Goal: Information Seeking & Learning: Learn about a topic

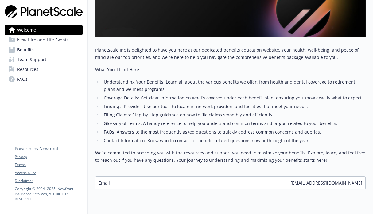
scroll to position [128, 0]
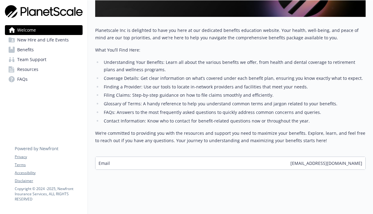
click at [40, 50] on link "Benefits" at bounding box center [44, 50] width 78 height 10
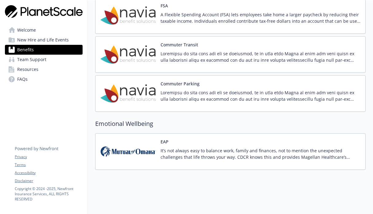
scroll to position [583, 0]
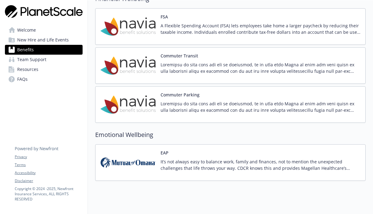
click at [263, 73] on p at bounding box center [260, 67] width 200 height 13
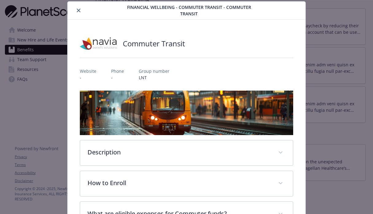
scroll to position [97, 0]
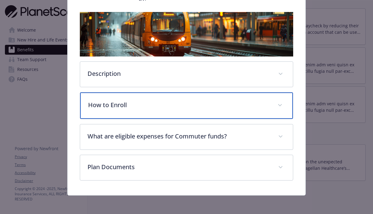
click at [217, 104] on p "How to Enroll" at bounding box center [179, 104] width 182 height 9
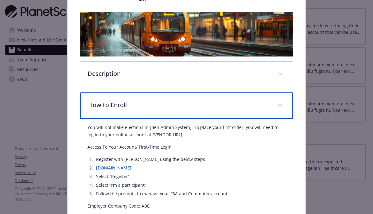
click at [217, 104] on p "How to Enroll" at bounding box center [179, 104] width 182 height 9
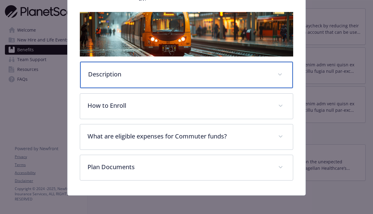
click at [229, 86] on div "Description" at bounding box center [186, 75] width 213 height 26
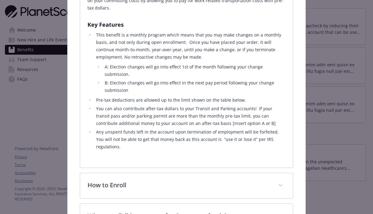
scroll to position [217, 0]
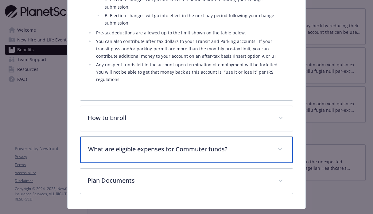
click at [263, 137] on div "What are eligible expenses for Commuter funds?" at bounding box center [186, 150] width 213 height 26
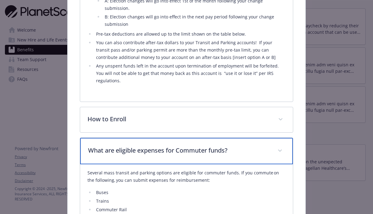
click at [263, 138] on div "What are eligible expenses for Commuter funds?" at bounding box center [186, 151] width 213 height 26
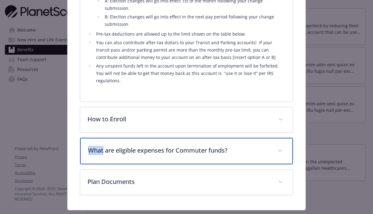
scroll to position [266, 0]
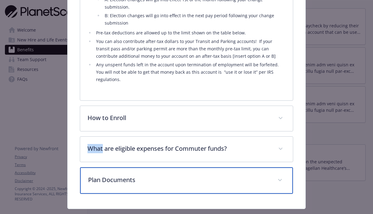
click at [262, 175] on p "Plan Documents" at bounding box center [179, 179] width 182 height 9
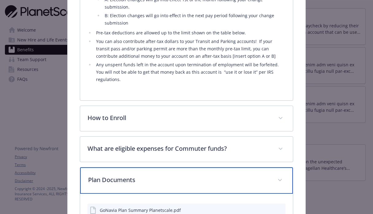
scroll to position [302, 0]
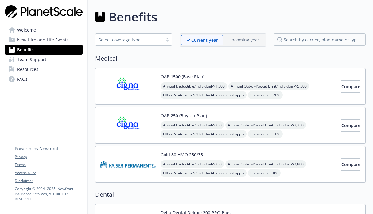
click at [210, 72] on div "OAP 1500 (Base Plan) Annual Deductible/Individual - $1,500 Annual Out-of-Pocket…" at bounding box center [230, 86] width 270 height 37
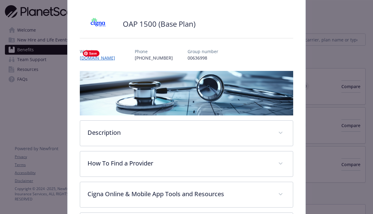
scroll to position [56, 0]
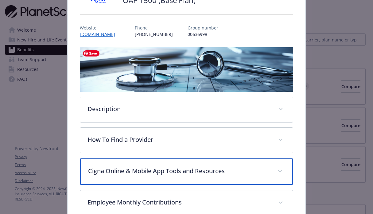
click at [215, 162] on div "Cigna Online & Mobile App Tools and Resources" at bounding box center [186, 171] width 213 height 26
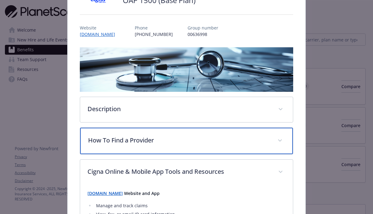
click at [222, 147] on div "How To Find a Provider" at bounding box center [186, 141] width 213 height 26
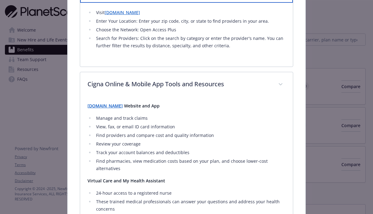
scroll to position [121, 0]
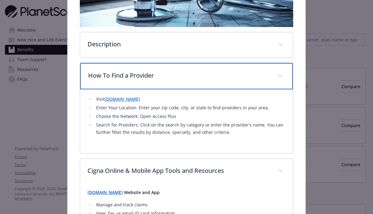
click at [208, 84] on div "How To Find a Provider" at bounding box center [186, 76] width 213 height 26
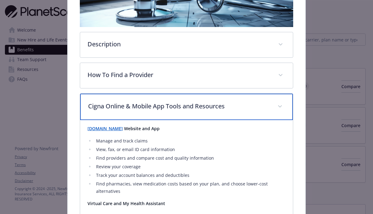
click at [248, 104] on p "Cigna Online & Mobile App Tools and Resources" at bounding box center [179, 106] width 182 height 9
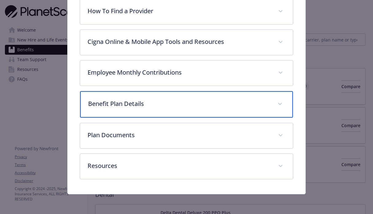
click at [248, 104] on p "Benefit Plan Details" at bounding box center [179, 103] width 182 height 9
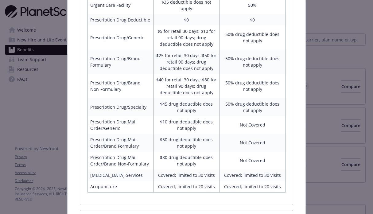
scroll to position [528, 0]
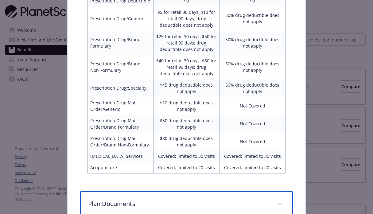
click at [244, 191] on div "Plan Documents" at bounding box center [186, 204] width 213 height 26
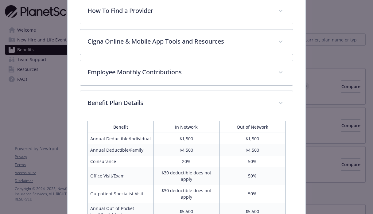
scroll to position [172, 0]
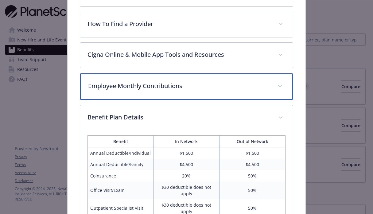
click at [179, 88] on p "Employee Monthly Contributions" at bounding box center [179, 85] width 182 height 9
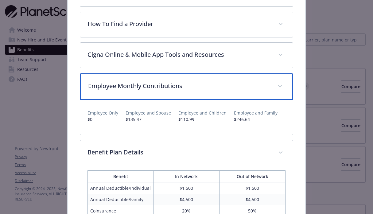
click at [179, 88] on p "Employee Monthly Contributions" at bounding box center [179, 85] width 182 height 9
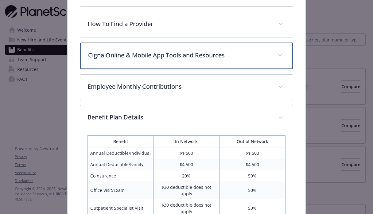
click at [204, 67] on div "Cigna Online & Mobile App Tools and Resources" at bounding box center [186, 56] width 213 height 26
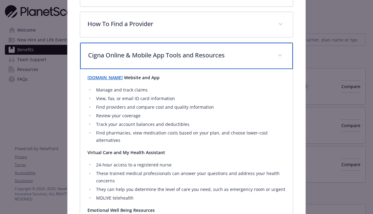
click at [204, 67] on div "Cigna Online & Mobile App Tools and Resources" at bounding box center [186, 56] width 213 height 26
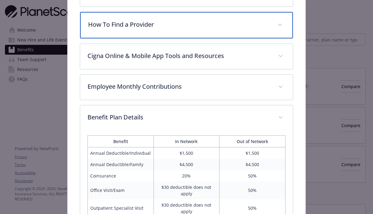
click at [223, 19] on div "How To Find a Provider" at bounding box center [186, 25] width 213 height 26
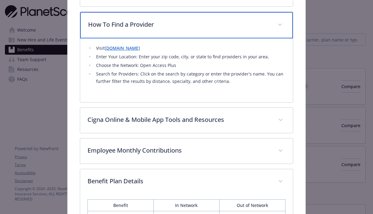
click at [223, 19] on div "How To Find a Provider" at bounding box center [186, 25] width 213 height 26
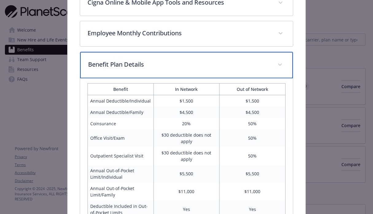
click at [222, 64] on p "Benefit Plan Details" at bounding box center [179, 64] width 182 height 9
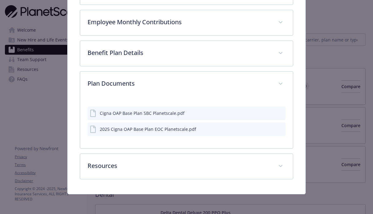
click at [221, 99] on div "Cigna OAP Base Plan SBC Planetscale.pdf 2025 Cigna OAP Base Plan EOC Planetscal…" at bounding box center [186, 119] width 198 height 44
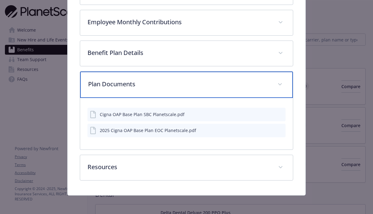
click at [286, 82] on div "Plan Documents" at bounding box center [186, 84] width 213 height 26
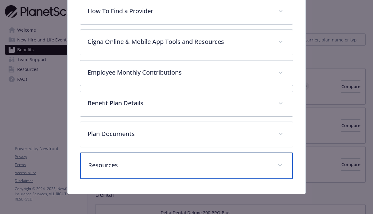
click at [227, 170] on div "Resources" at bounding box center [186, 165] width 213 height 26
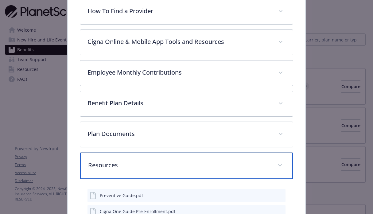
scroll to position [346, 0]
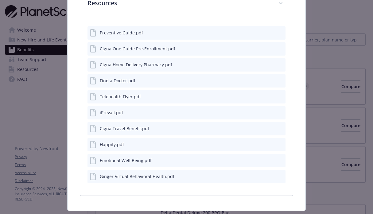
click at [137, 162] on div "Emotional Well Being.pdf" at bounding box center [126, 160] width 52 height 6
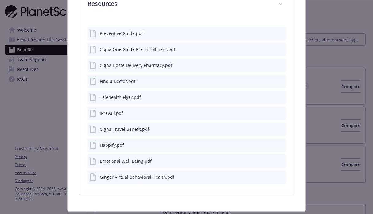
click at [280, 163] on button "details for plan Medical - OAP 1500 (Base Plan) - Medical PPO" at bounding box center [280, 161] width 6 height 6
click at [270, 160] on icon "download file" at bounding box center [269, 160] width 5 height 5
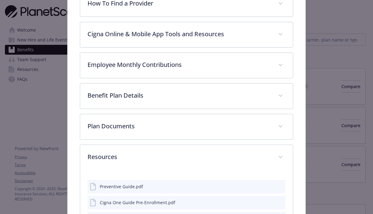
scroll to position [136, 0]
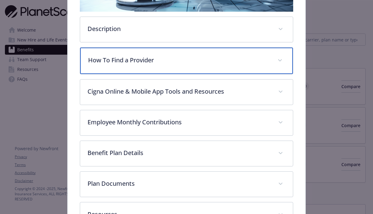
click at [133, 51] on div "How To Find a Provider" at bounding box center [186, 61] width 213 height 26
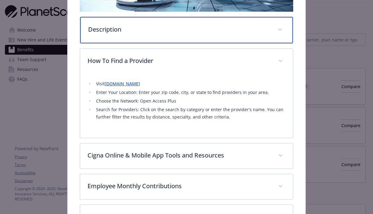
click at [136, 29] on p "Description" at bounding box center [179, 29] width 182 height 9
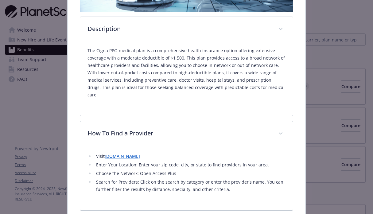
click at [141, 52] on p "The Cigna PPO medical plan is a comprehensive health insurance option offering …" at bounding box center [186, 73] width 198 height 52
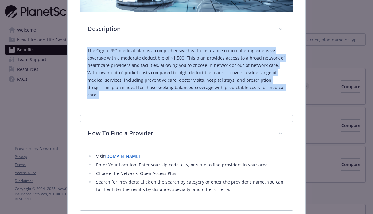
click at [141, 52] on p "The Cigna PPO medical plan is a comprehensive health insurance option offering …" at bounding box center [186, 73] width 198 height 52
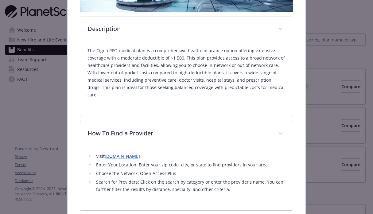
click at [141, 52] on p "The Cigna PPO medical plan is a comprehensive health insurance option offering …" at bounding box center [186, 73] width 198 height 52
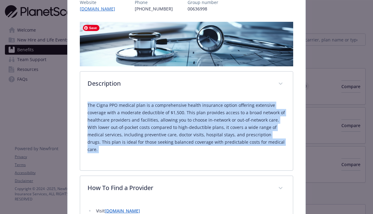
scroll to position [0, 0]
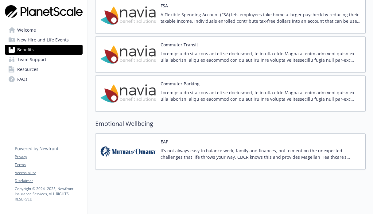
scroll to position [580, 0]
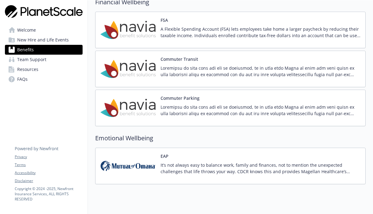
click at [241, 38] on p "A Flexible Spending Account (FSA) lets employees take home a larger paycheck by…" at bounding box center [260, 32] width 200 height 13
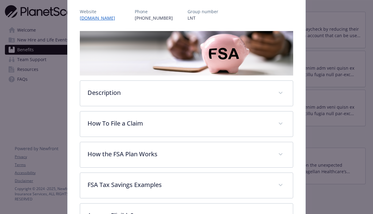
scroll to position [123, 0]
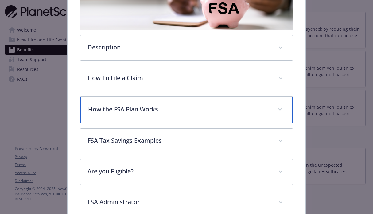
click at [221, 106] on p "How the FSA Plan Works" at bounding box center [179, 109] width 182 height 9
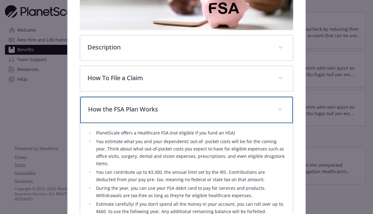
click at [221, 106] on p "How the FSA Plan Works" at bounding box center [179, 109] width 182 height 9
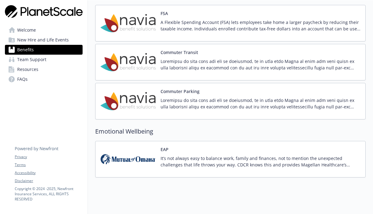
scroll to position [588, 0]
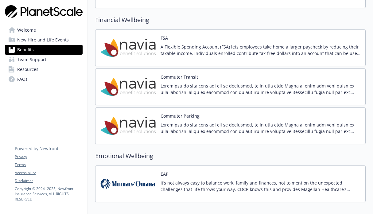
click at [205, 186] on p "It’s not always easy to balance work, family and finances, not to mention the u…" at bounding box center [260, 185] width 200 height 13
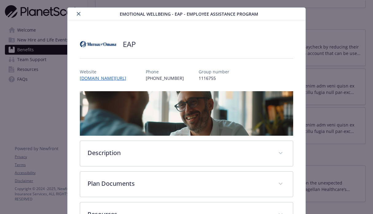
scroll to position [13, 0]
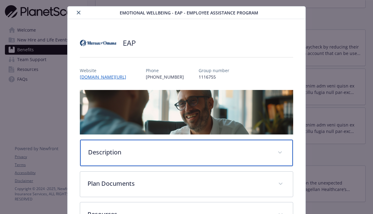
click at [185, 150] on p "Description" at bounding box center [179, 152] width 182 height 9
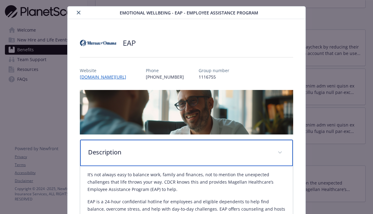
scroll to position [132, 0]
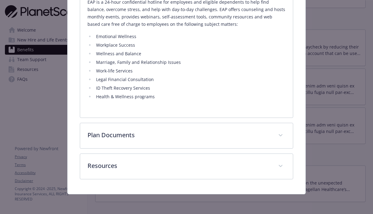
click at [185, 150] on div "Description It’s not always easy to balance work, family and finances, not to m…" at bounding box center [187, 35] width 214 height 287
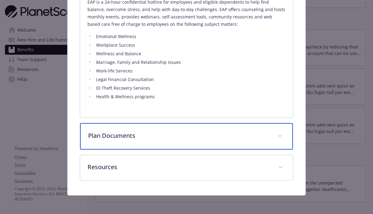
click at [210, 136] on p "Plan Documents" at bounding box center [179, 135] width 182 height 9
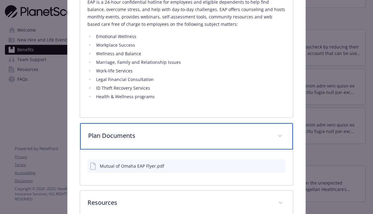
scroll to position [245, 0]
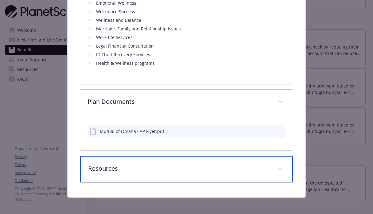
click at [184, 164] on div "Resources" at bounding box center [186, 169] width 213 height 26
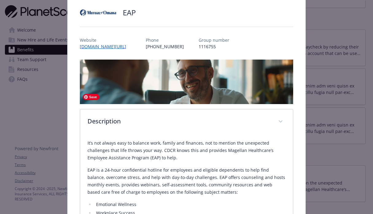
scroll to position [62, 0]
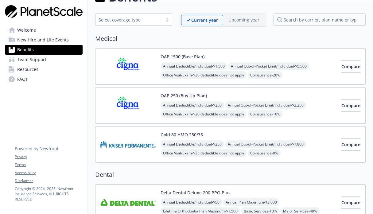
scroll to position [20, 0]
click at [196, 90] on div "OAP 250 (Buy Up Plan) Annual Deductible/Individual - $250 Annual Out-of-Pocket …" at bounding box center [230, 105] width 270 height 37
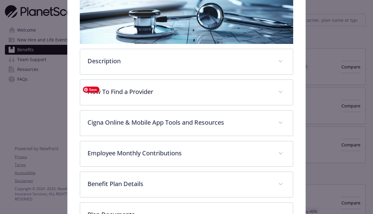
scroll to position [118, 0]
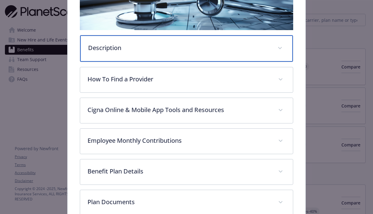
click at [194, 50] on p "Description" at bounding box center [179, 47] width 182 height 9
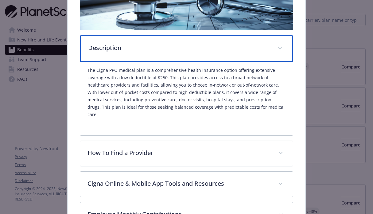
click at [194, 50] on p "Description" at bounding box center [179, 47] width 182 height 9
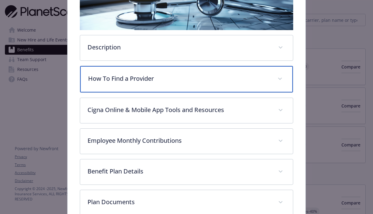
click at [189, 79] on p "How To Find a Provider" at bounding box center [179, 78] width 182 height 9
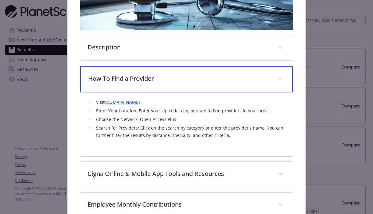
click at [189, 79] on p "How To Find a Provider" at bounding box center [179, 78] width 182 height 9
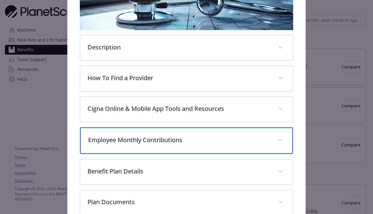
click at [197, 139] on p "Employee Monthly Contributions" at bounding box center [179, 139] width 182 height 9
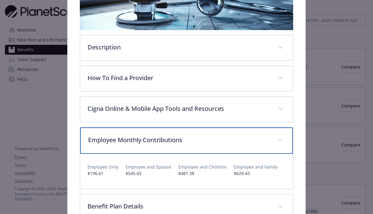
click at [197, 139] on p "Employee Monthly Contributions" at bounding box center [179, 139] width 182 height 9
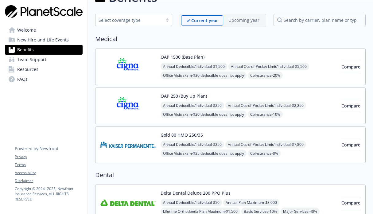
click at [140, 62] on img at bounding box center [127, 67] width 55 height 26
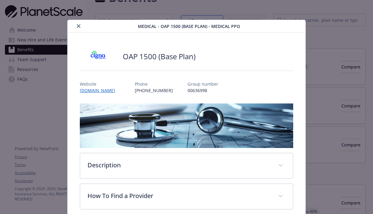
scroll to position [18, 0]
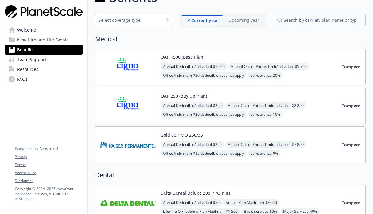
click at [197, 57] on button "OAP 1500 (Base Plan)" at bounding box center [182, 57] width 44 height 6
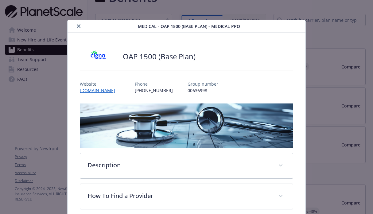
scroll to position [18, 0]
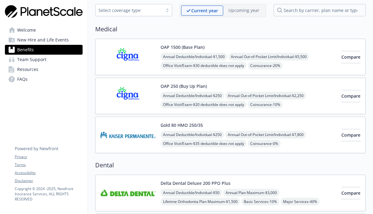
scroll to position [30, 0]
click at [148, 97] on img at bounding box center [127, 96] width 55 height 26
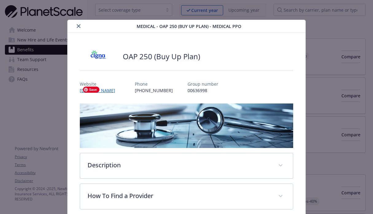
scroll to position [18, 0]
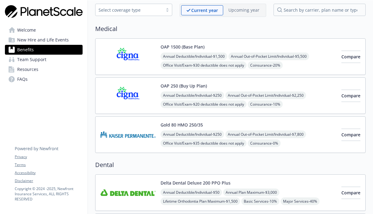
click at [141, 101] on img at bounding box center [127, 96] width 55 height 26
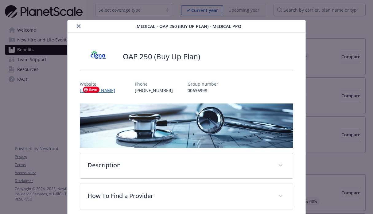
scroll to position [18, 0]
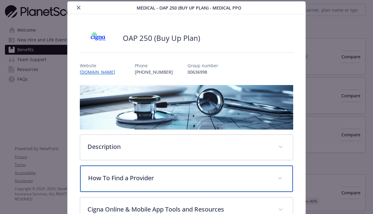
click at [142, 171] on div "How To Find a Provider" at bounding box center [186, 178] width 213 height 26
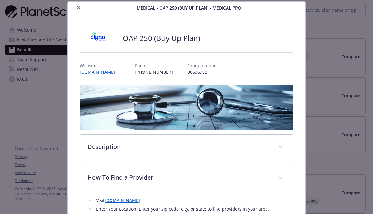
click at [13, 107] on div "Medical - OAP 250 (Buy Up Plan) - Medical PPO OAP 250 (Buy Up Plan) Website [DO…" at bounding box center [186, 107] width 373 height 214
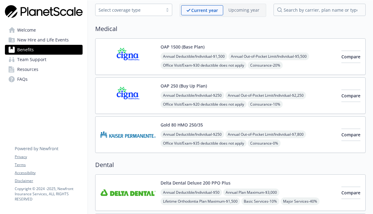
click at [175, 58] on span "Annual Deductible/Individual - $1,500" at bounding box center [193, 56] width 67 height 8
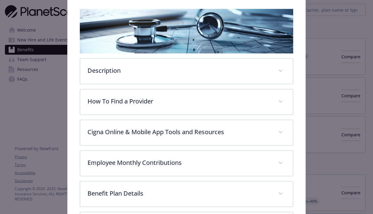
scroll to position [119, 0]
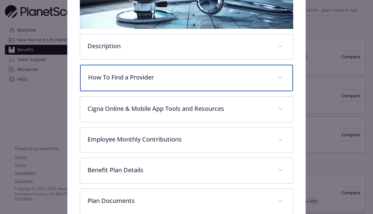
click at [213, 80] on p "How To Find a Provider" at bounding box center [179, 77] width 182 height 9
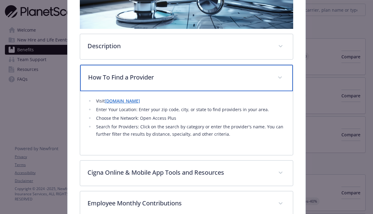
scroll to position [126, 0]
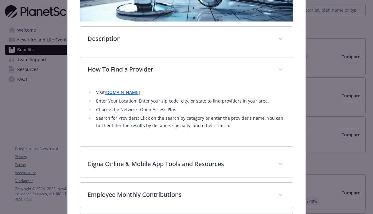
click at [217, 124] on li "Search for Providers: Click on the search by category or enter the provider's n…" at bounding box center [189, 121] width 191 height 15
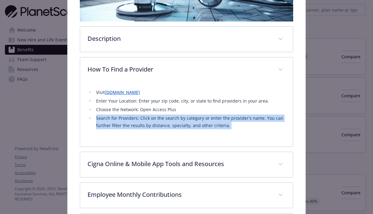
click at [240, 125] on li "Search for Providers: Click on the search by category or enter the provider's n…" at bounding box center [189, 121] width 191 height 15
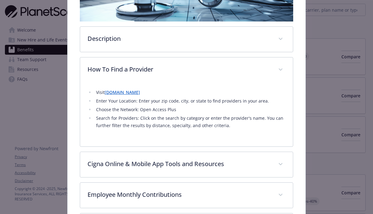
click at [240, 125] on li "Search for Providers: Click on the search by category or enter the provider's n…" at bounding box center [189, 121] width 191 height 15
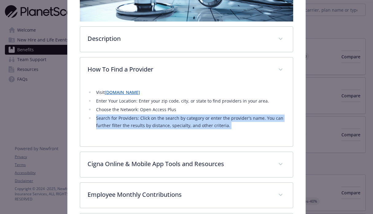
click at [252, 125] on li "Search for Providers: Click on the search by category or enter the provider's n…" at bounding box center [189, 121] width 191 height 15
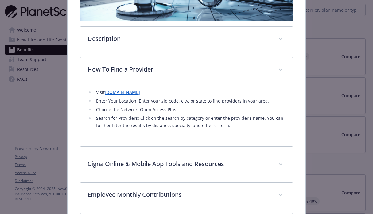
click at [252, 125] on li "Search for Providers: Click on the search by category or enter the provider's n…" at bounding box center [189, 121] width 191 height 15
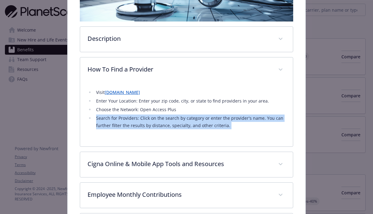
click at [217, 106] on li "Choose the Network: Open Access Plus" at bounding box center [189, 109] width 191 height 7
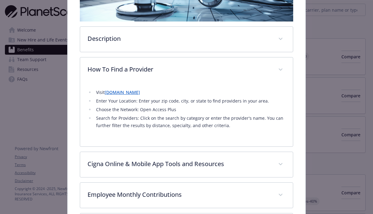
click at [217, 106] on li "Choose the Network: Open Access Plus" at bounding box center [189, 109] width 191 height 7
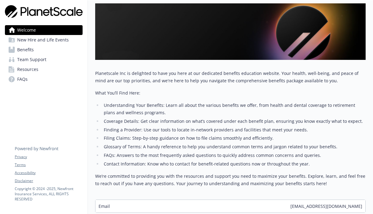
scroll to position [125, 0]
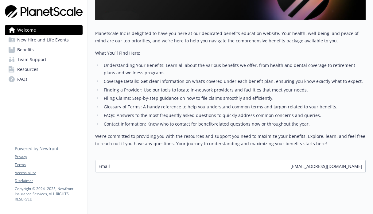
click at [40, 39] on span "New Hire and Life Events" at bounding box center [43, 40] width 52 height 10
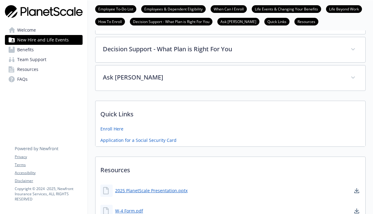
scroll to position [313, 0]
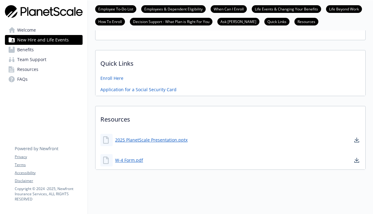
click at [37, 51] on link "Benefits" at bounding box center [44, 50] width 78 height 10
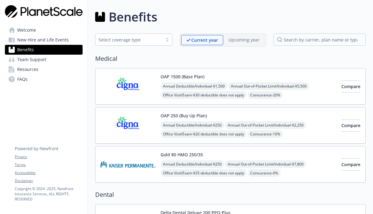
click at [136, 41] on div "Select coverage type" at bounding box center [128, 40] width 61 height 6
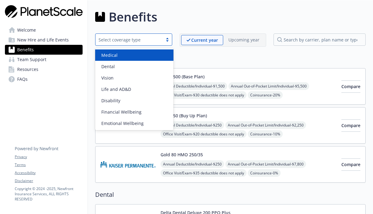
click at [156, 56] on div "Medical" at bounding box center [134, 55] width 71 height 6
click at [157, 40] on icon "close" at bounding box center [156, 40] width 4 height 4
